Goal: Check status

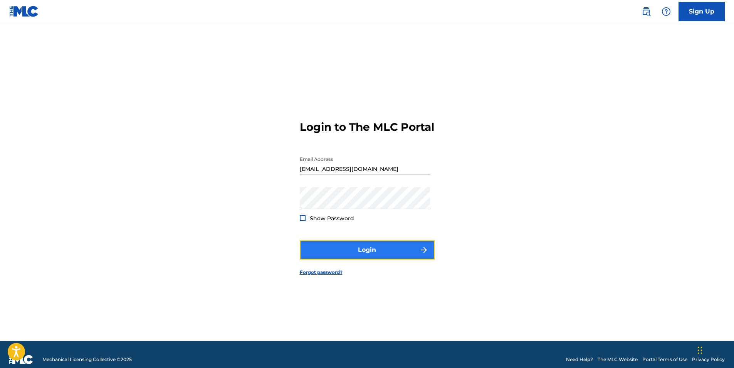
click at [384, 255] on button "Login" at bounding box center [367, 249] width 135 height 19
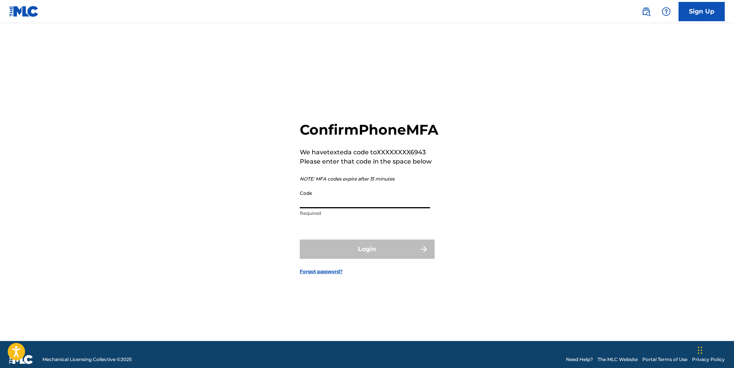
click at [352, 208] on input "Code" at bounding box center [365, 197] width 130 height 22
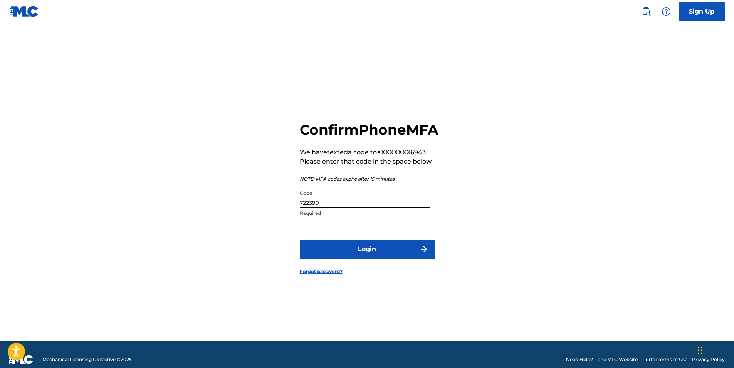
type input "722399"
click at [300, 239] on button "Login" at bounding box center [367, 248] width 135 height 19
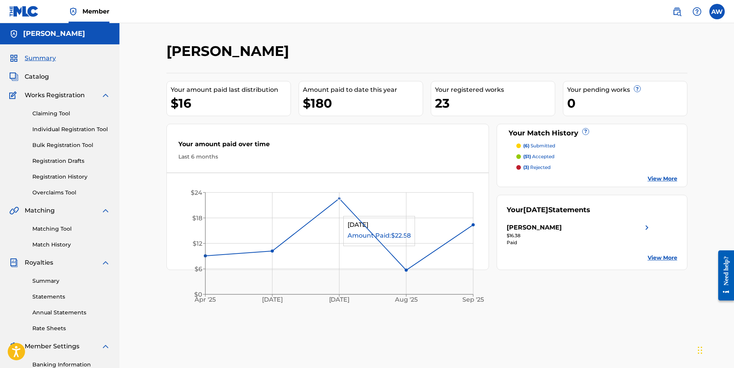
scroll to position [7, 0]
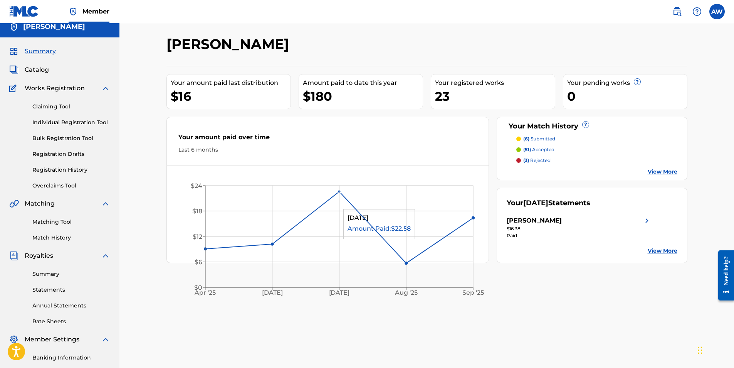
click at [352, 212] on icon "[DATE] Jun '[DATE] Aug '[DATE] $0 $6 $12 $18 $24" at bounding box center [328, 238] width 322 height 129
click at [653, 166] on div "(6) submitted (51) accepted (3) rejected View More" at bounding box center [592, 155] width 171 height 40
click at [654, 168] on link "View More" at bounding box center [663, 172] width 30 height 8
